Goal: Task Accomplishment & Management: Manage account settings

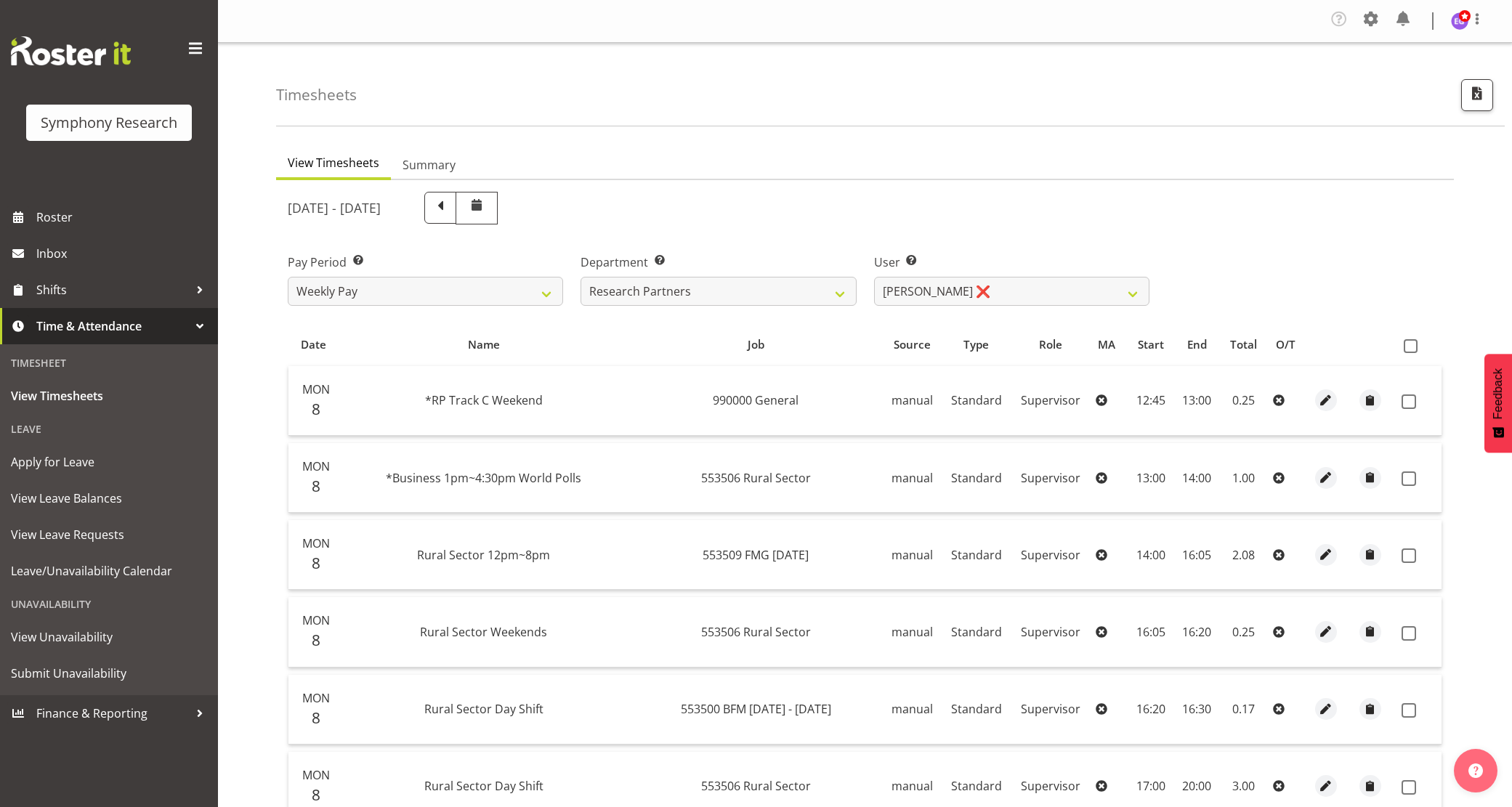
select select "1264"
click at [1382, 12] on span at bounding box center [1370, 18] width 23 height 23
click at [1255, 160] on link "Employees" at bounding box center [1282, 160] width 201 height 26
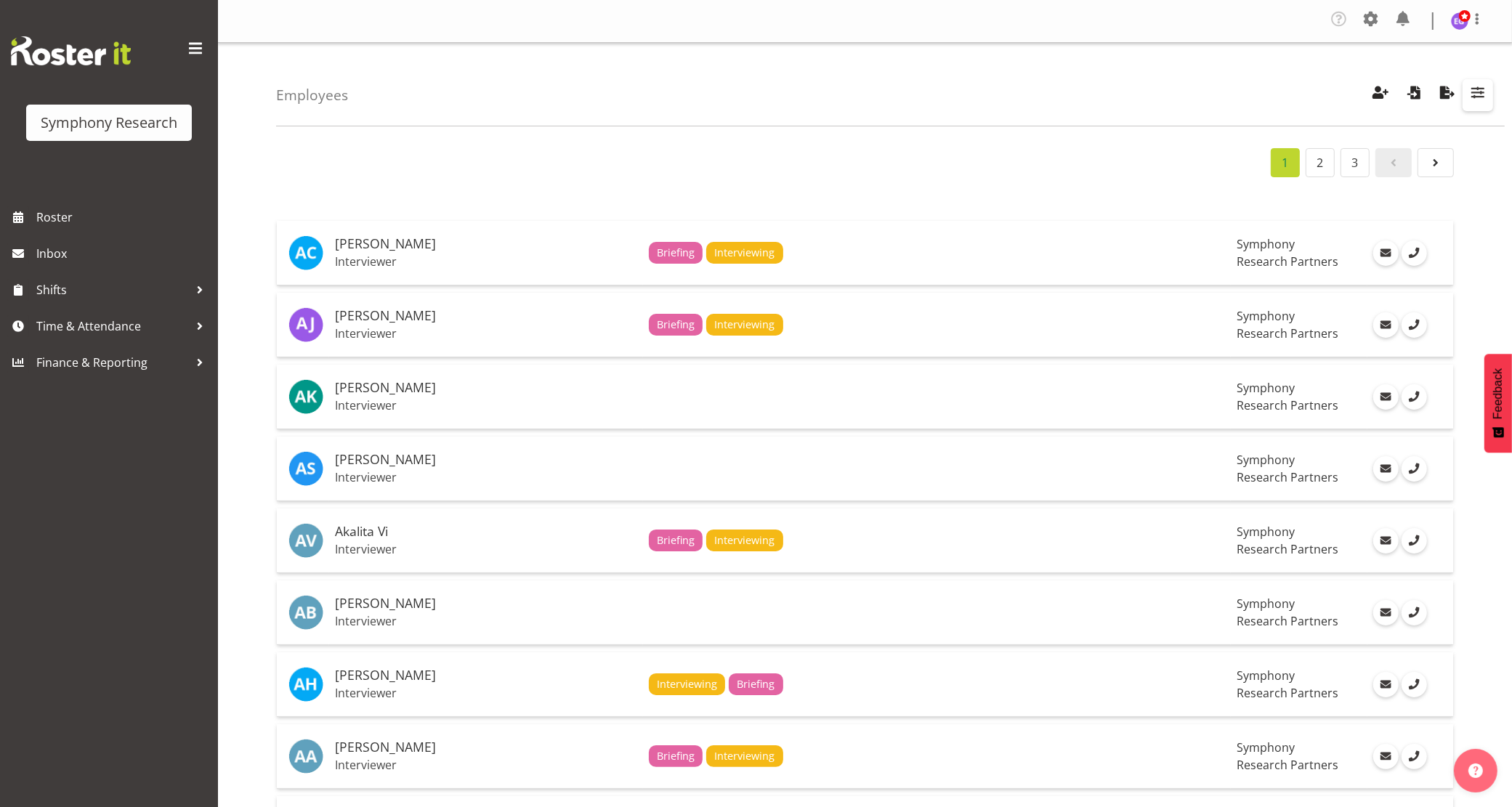
click at [1483, 88] on span "button" at bounding box center [1478, 92] width 19 height 19
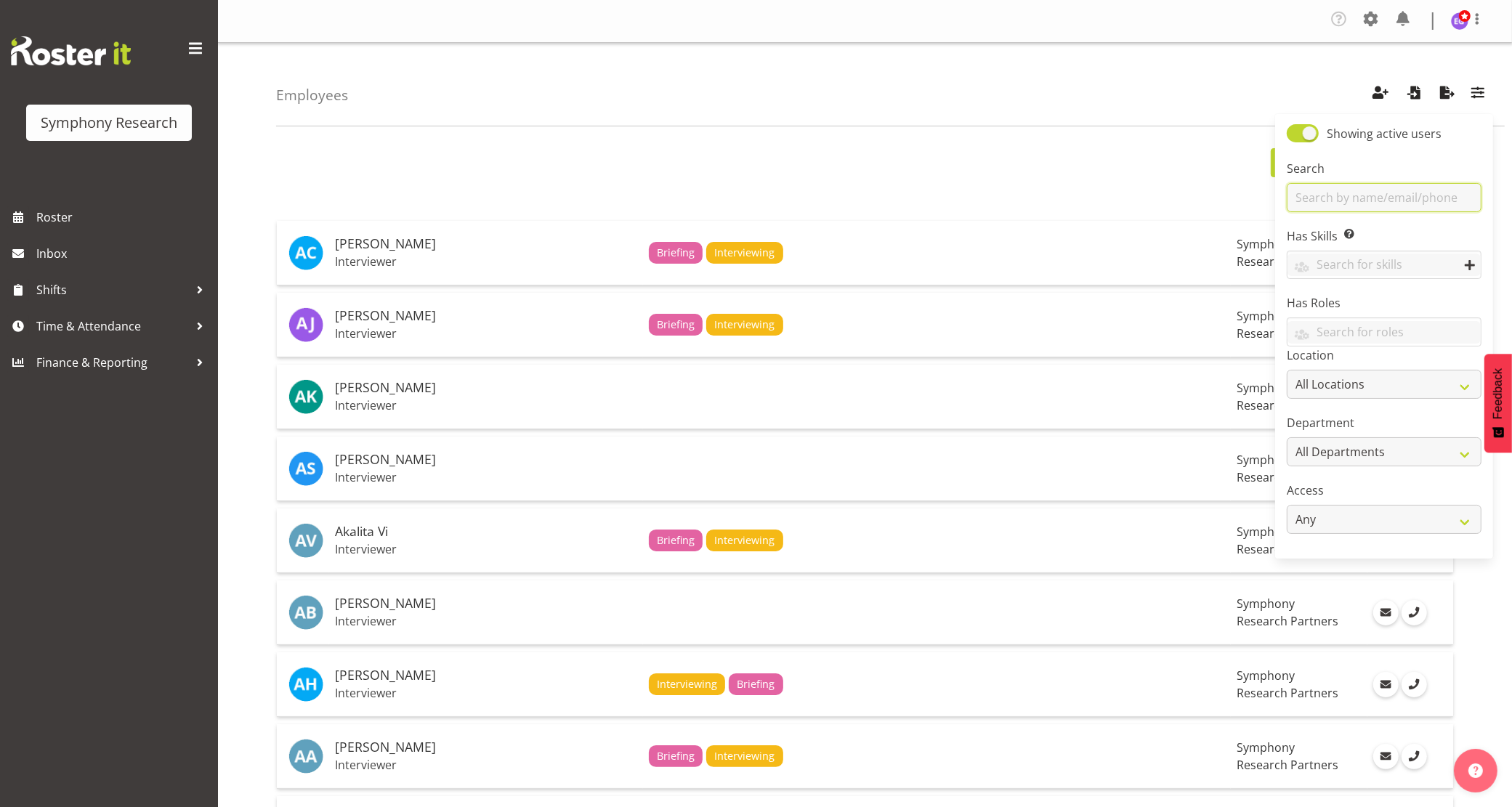
click at [1342, 190] on input "text" at bounding box center [1384, 198] width 195 height 29
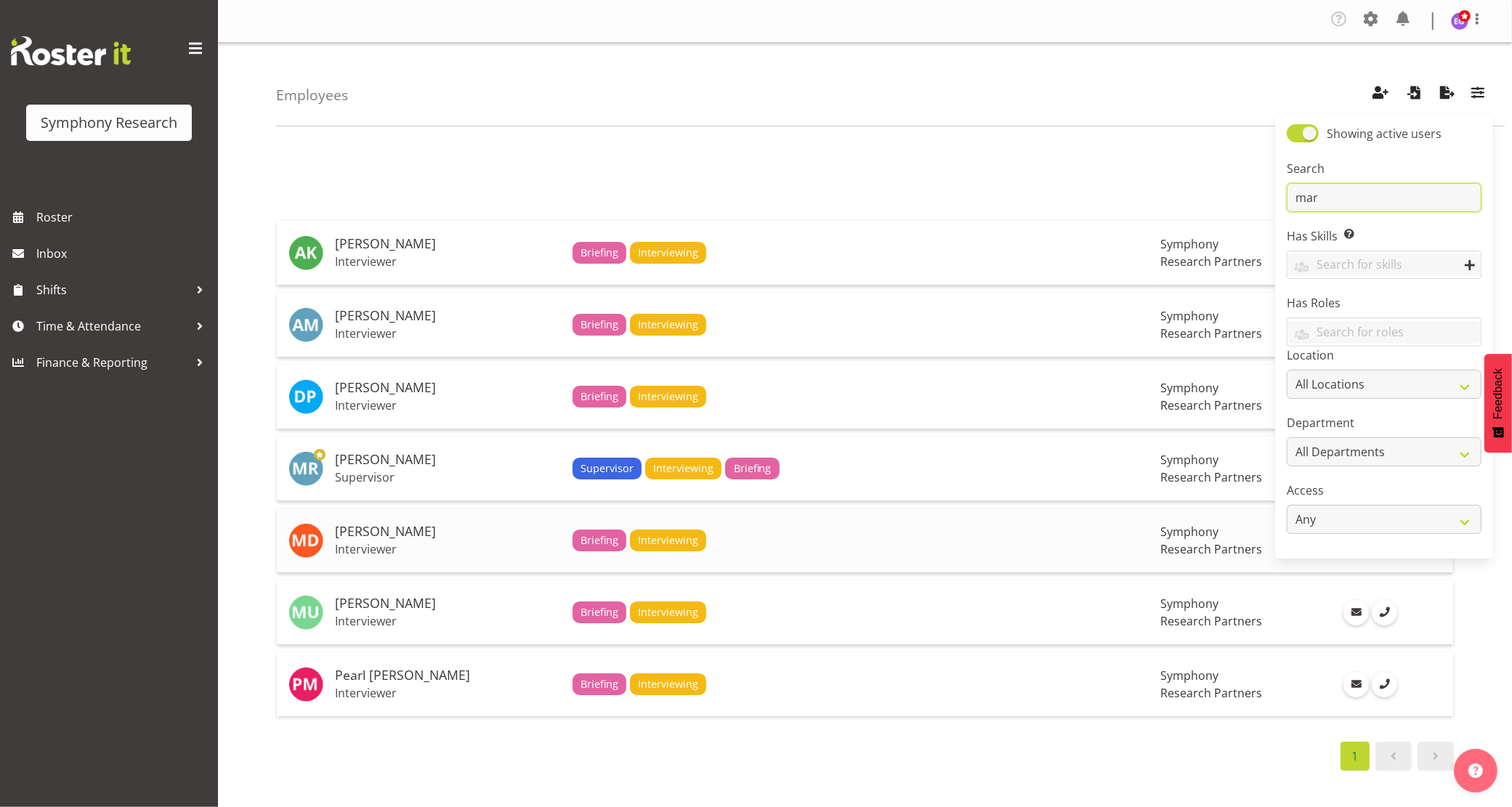
type input "mar"
click at [425, 552] on p "Interviewer" at bounding box center [448, 549] width 226 height 14
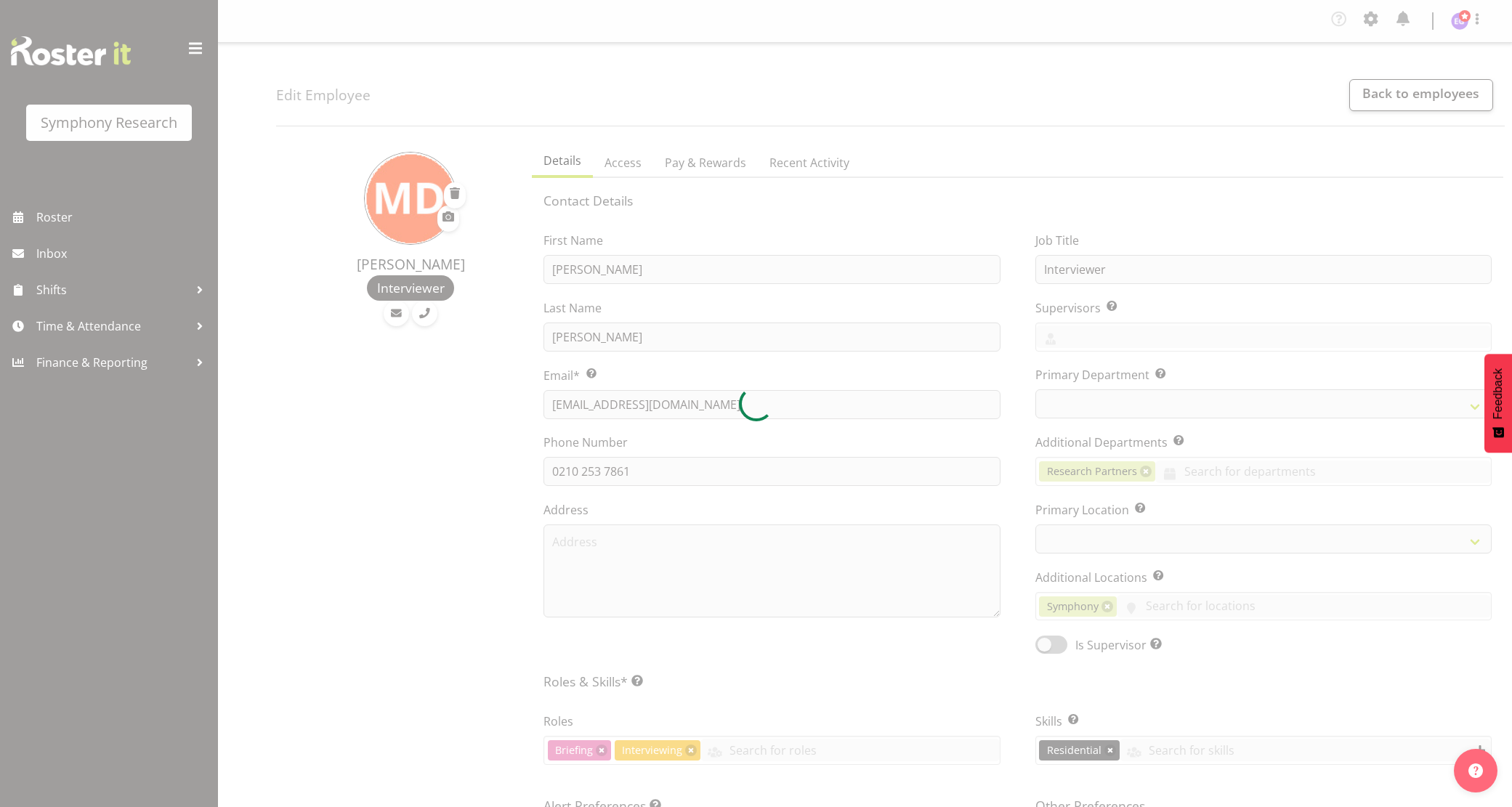
select select "TimelineWeek"
select select
select select "39"
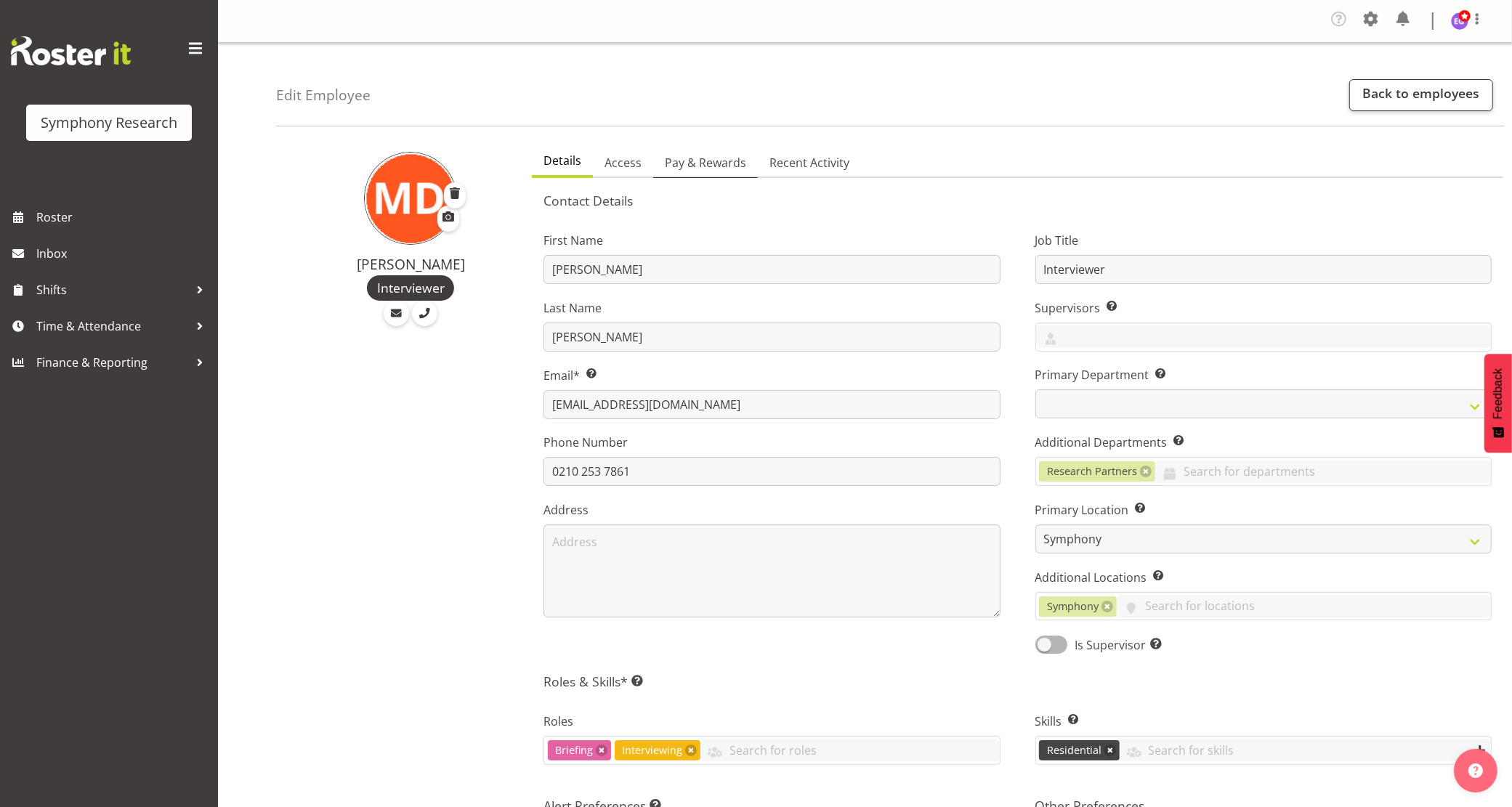
click at [701, 160] on span "Pay & Rewards" at bounding box center [705, 163] width 81 height 17
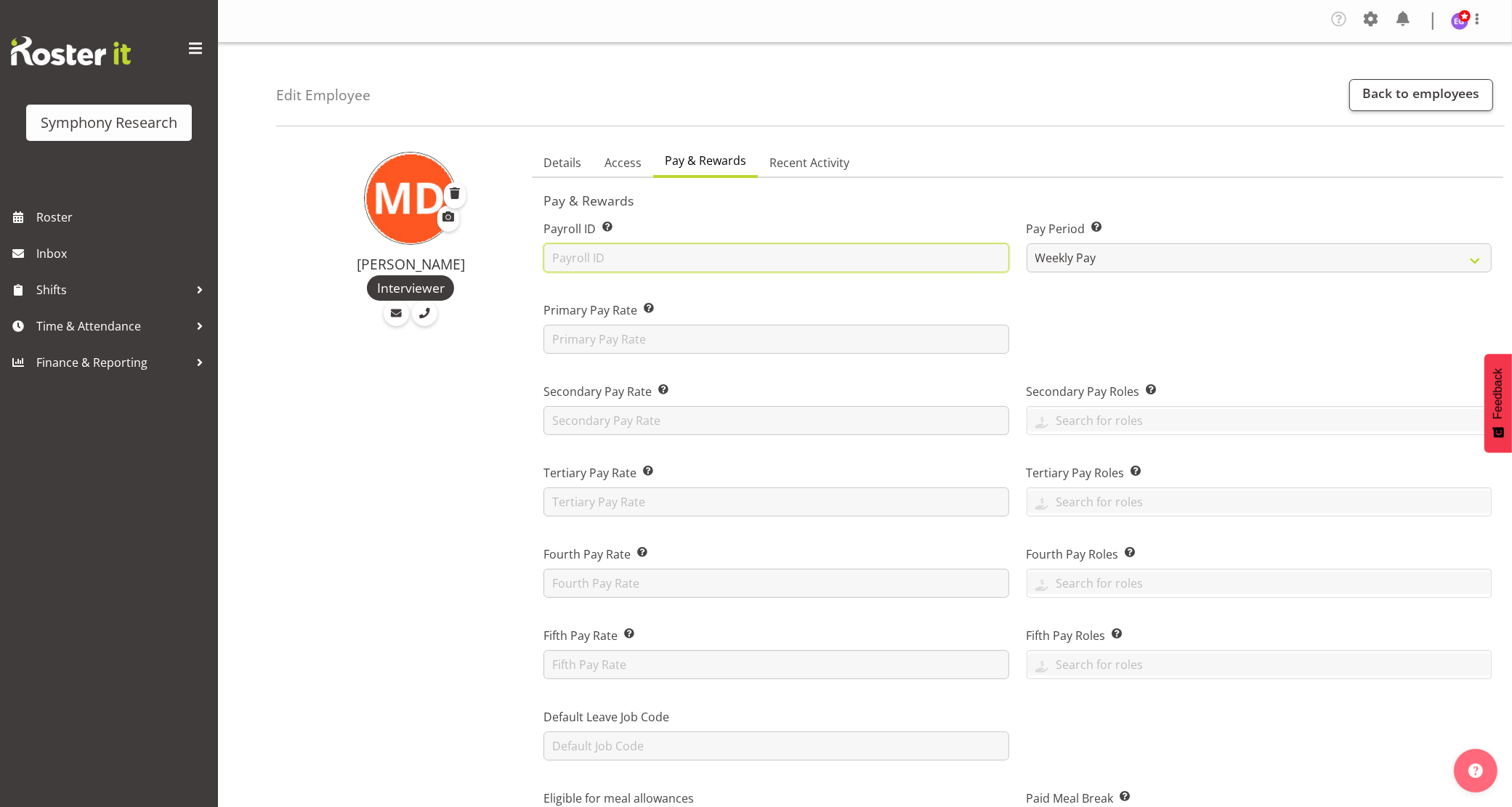
click at [579, 246] on input "text" at bounding box center [776, 258] width 465 height 29
paste input "1637"
type input "1637"
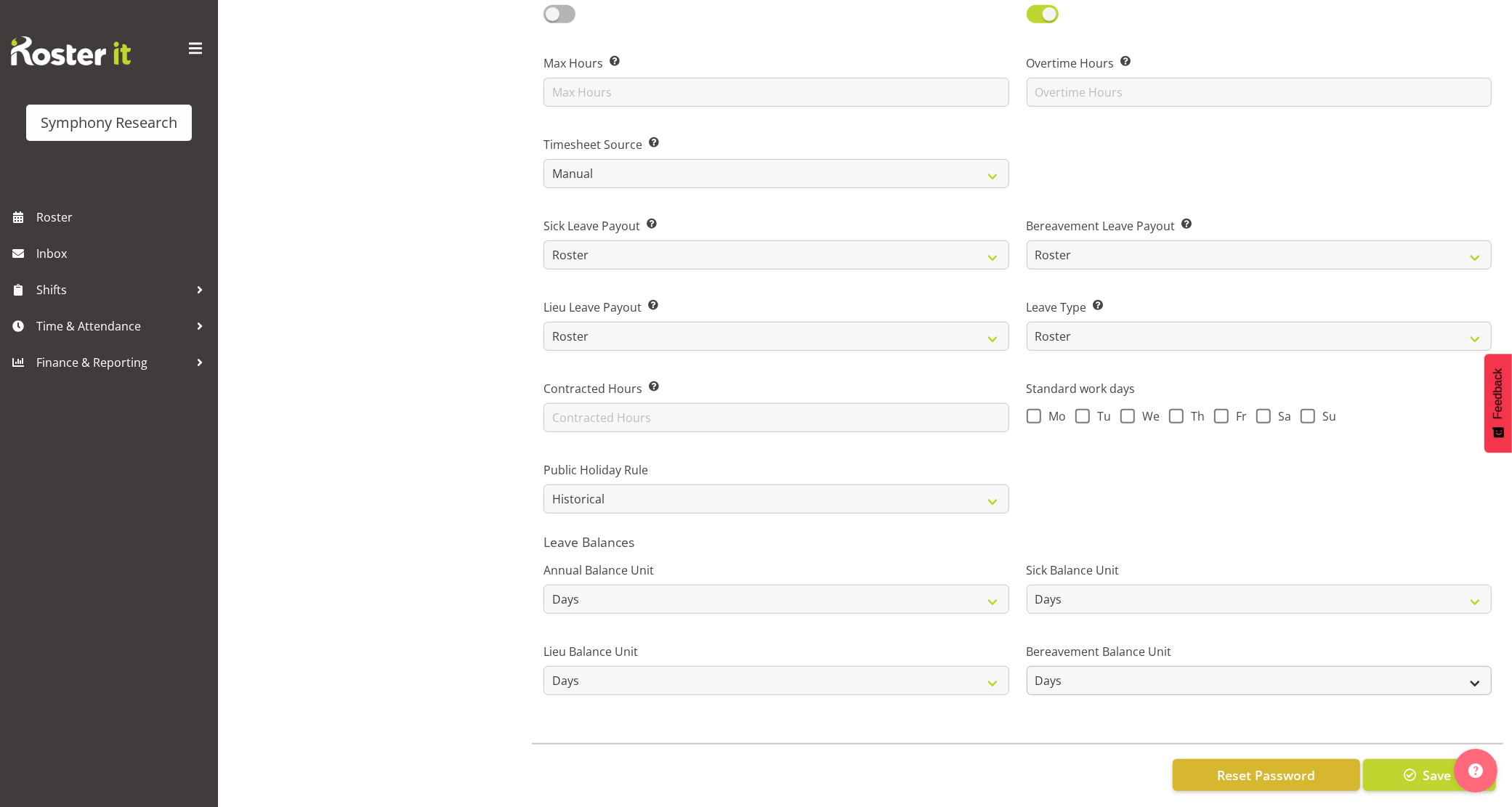
scroll to position [828, 0]
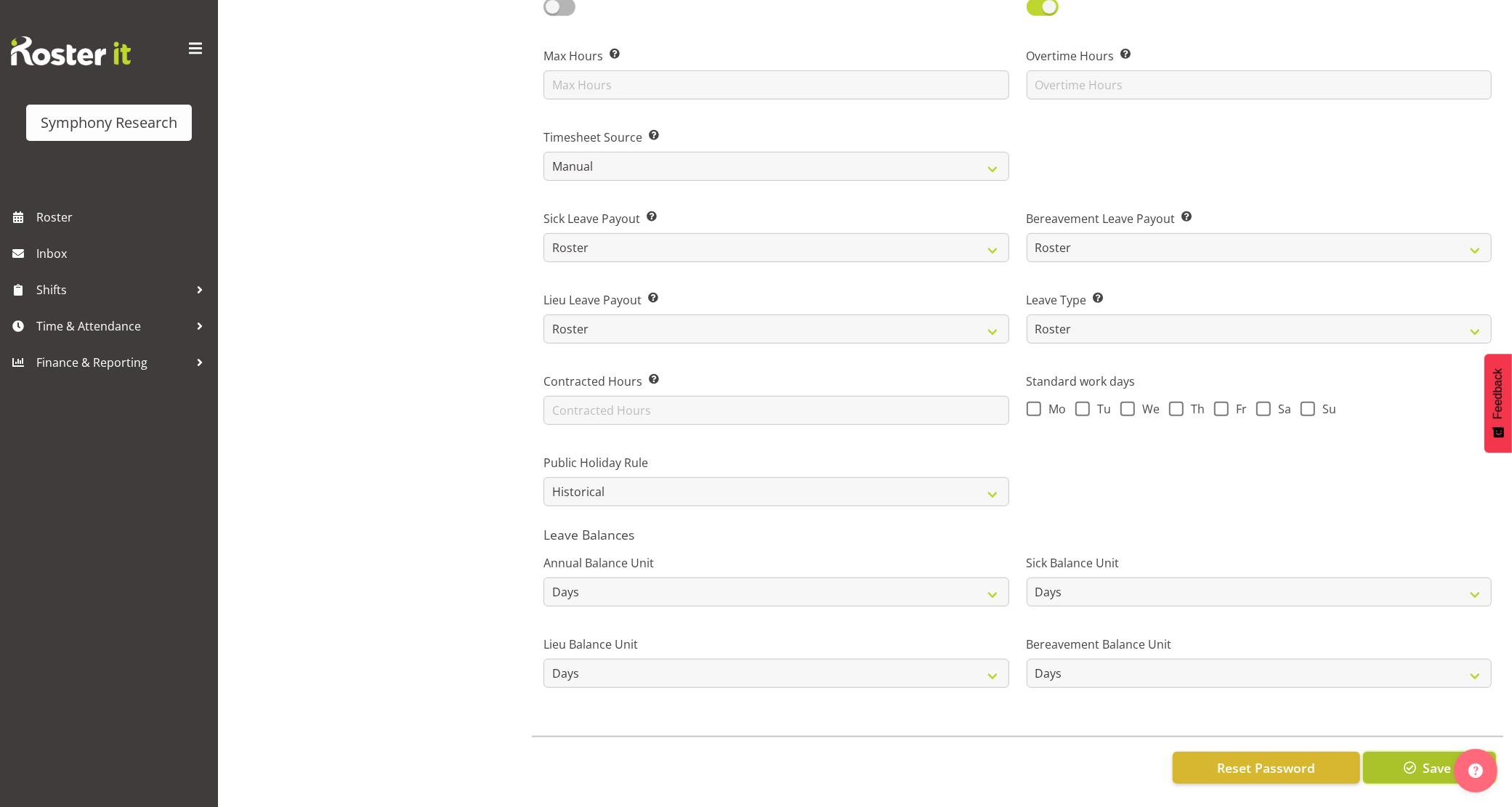
click at [1427, 759] on span "Save" at bounding box center [1437, 767] width 28 height 19
